Goal: Information Seeking & Learning: Learn about a topic

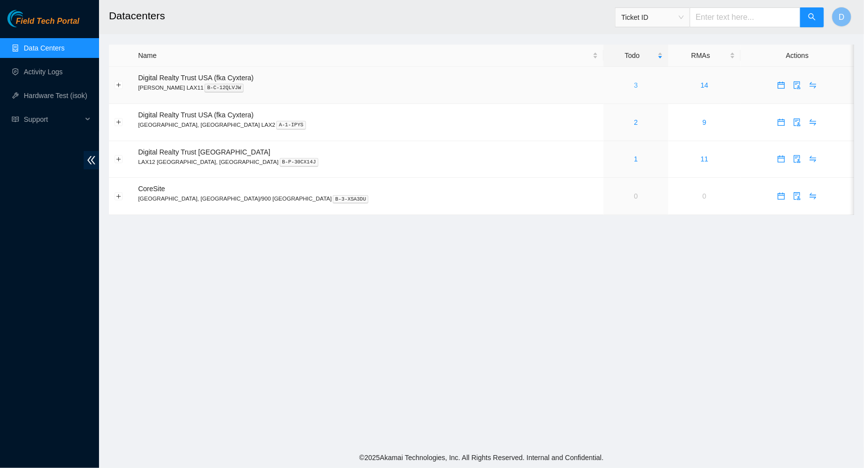
click at [634, 84] on link "3" at bounding box center [636, 85] width 4 height 8
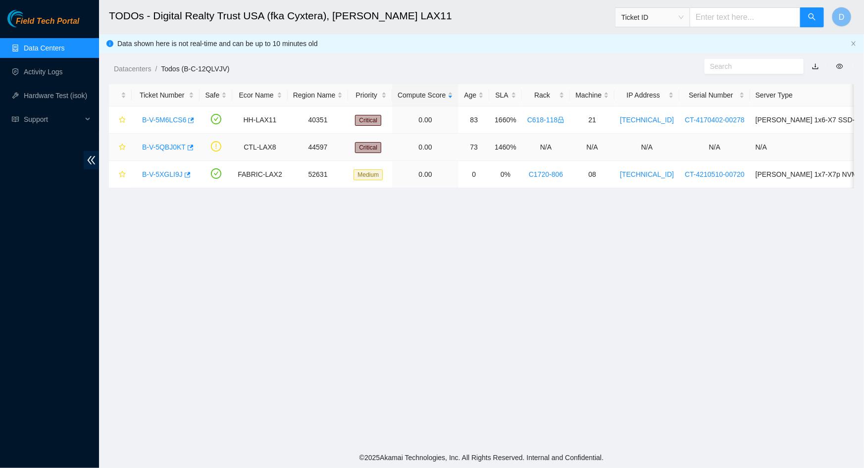
click at [150, 146] on link "B-V-5QBJ0KT" at bounding box center [164, 147] width 44 height 8
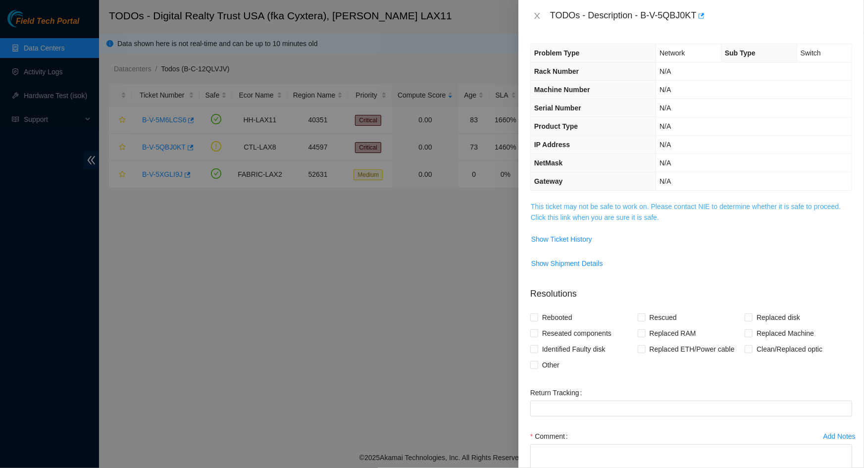
click at [596, 217] on link "This ticket may not be safe to work on. Please contact NIE to determine whether…" at bounding box center [686, 211] width 310 height 19
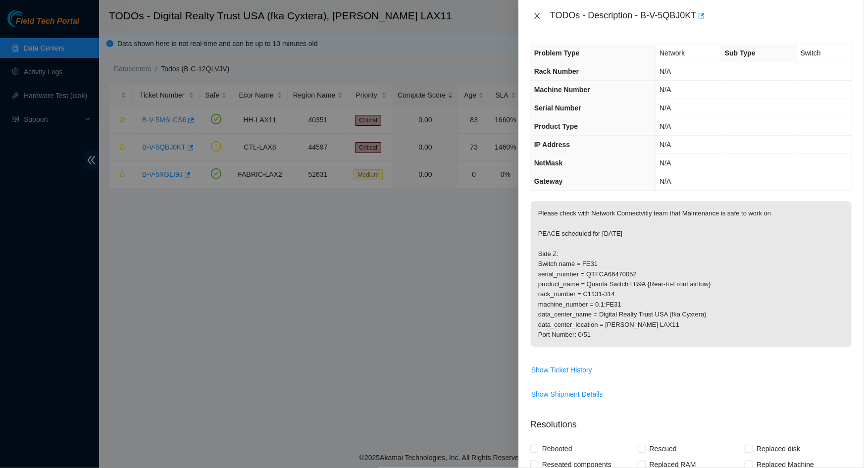
drag, startPoint x: 539, startPoint y: 14, endPoint x: 499, endPoint y: 14, distance: 40.1
click at [539, 15] on icon "close" at bounding box center [537, 16] width 8 height 8
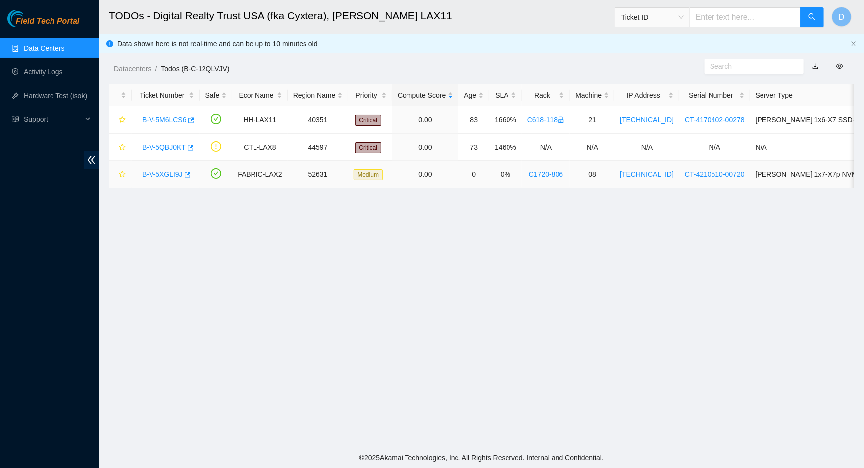
click at [163, 172] on link "B-V-5XGLI9J" at bounding box center [162, 174] width 41 height 8
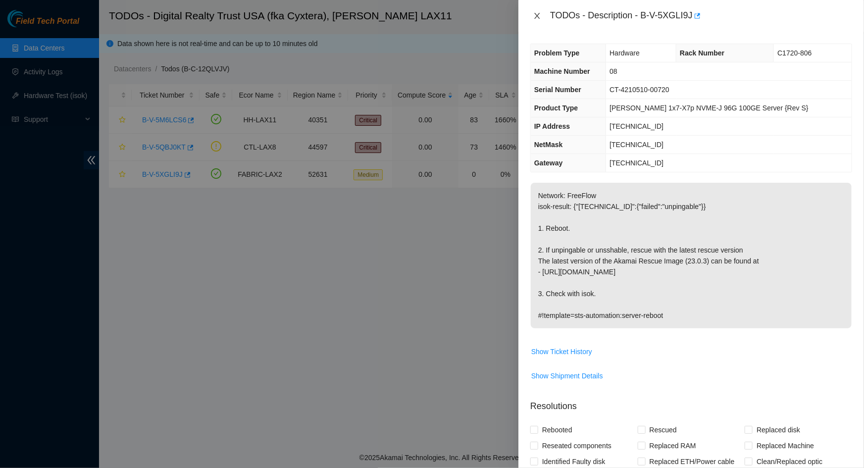
click at [539, 15] on icon "close" at bounding box center [537, 16] width 8 height 8
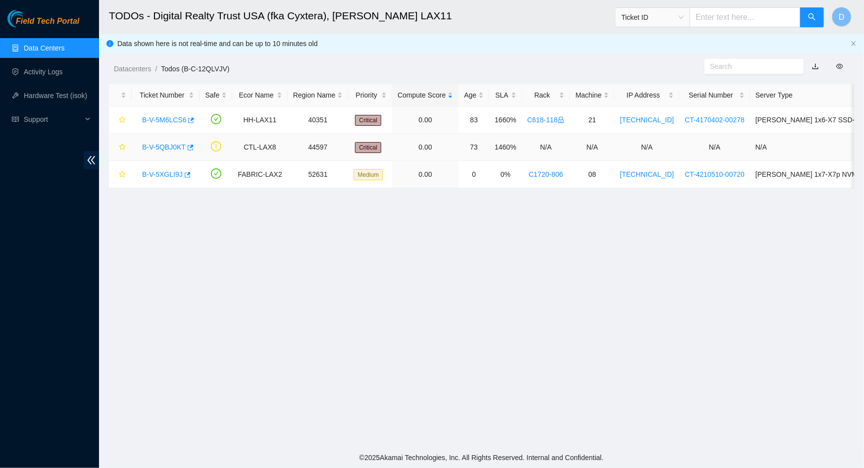
click at [159, 147] on link "B-V-5QBJ0KT" at bounding box center [164, 147] width 44 height 8
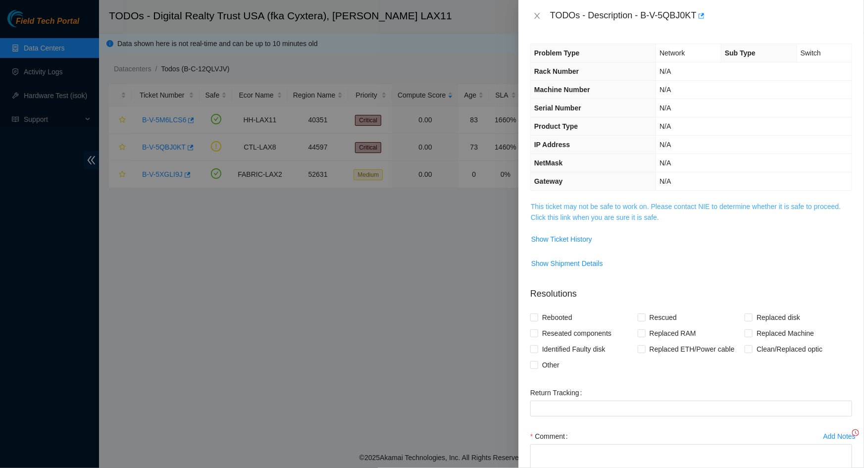
click at [598, 212] on link "This ticket may not be safe to work on. Please contact NIE to determine whether…" at bounding box center [686, 211] width 310 height 19
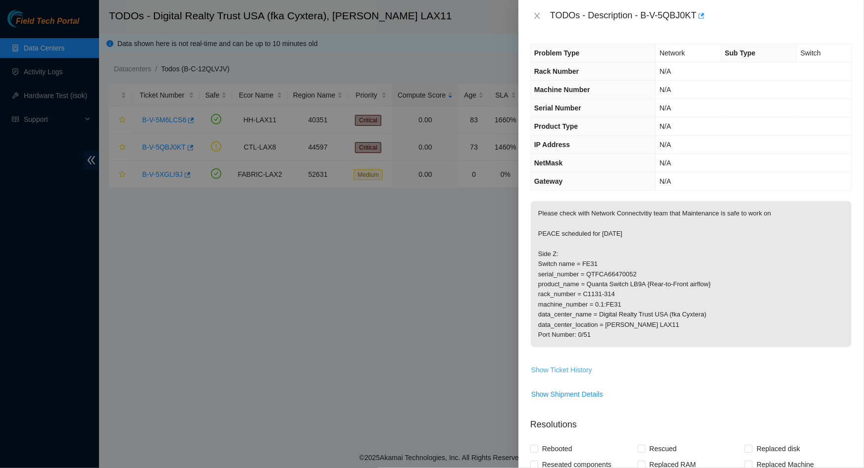
click at [564, 374] on span "Show Ticket History" at bounding box center [561, 369] width 61 height 11
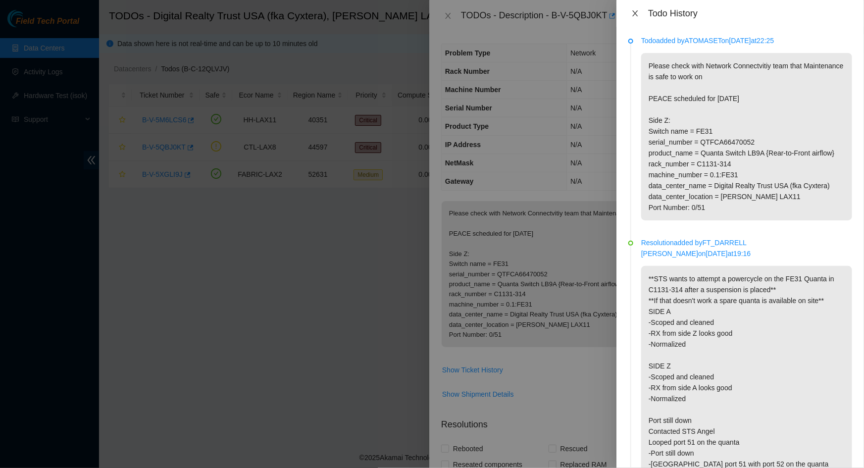
click at [636, 13] on icon "close" at bounding box center [634, 13] width 5 height 6
